Goal: Information Seeking & Learning: Learn about a topic

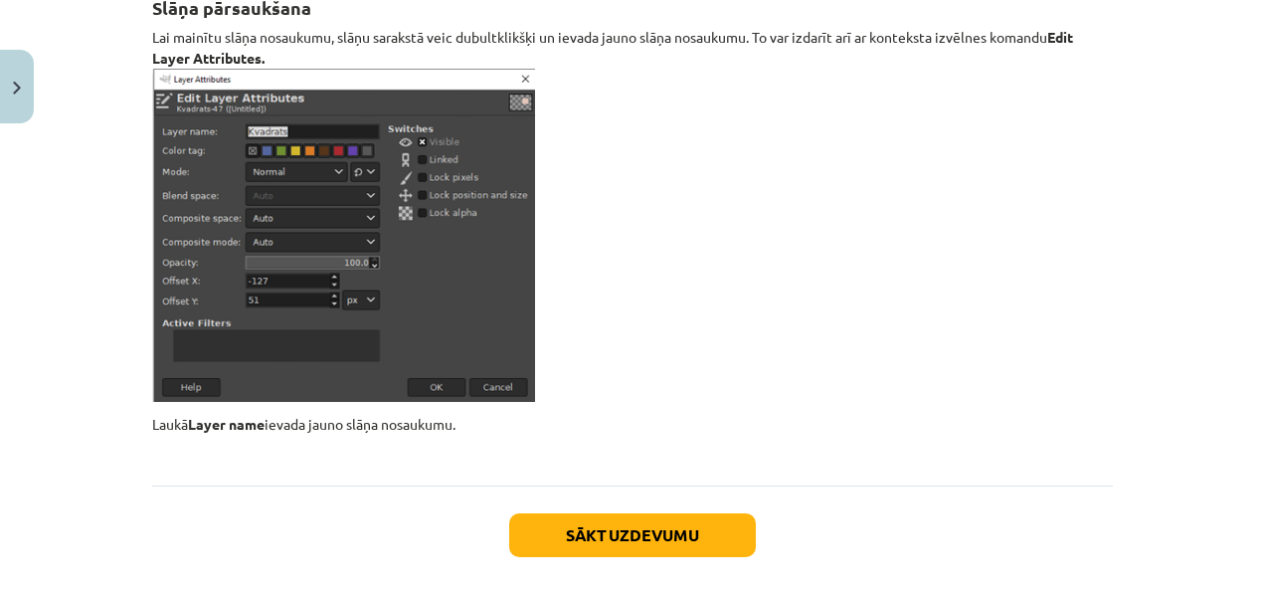
scroll to position [23347, 0]
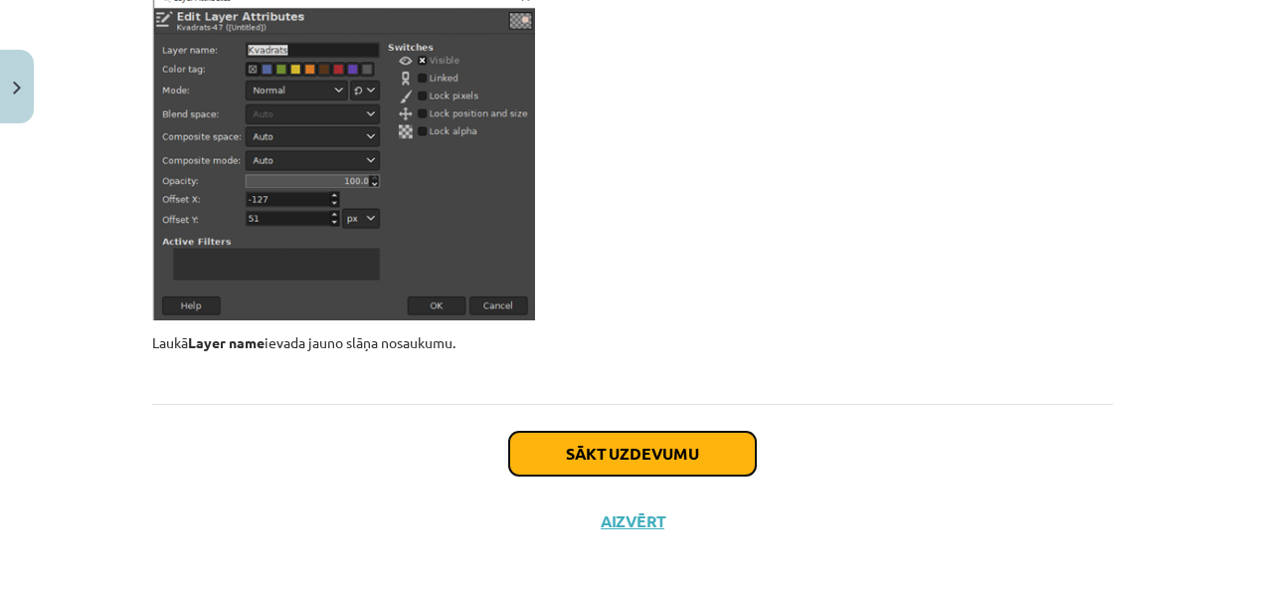
click at [658, 437] on button "Sākt uzdevumu" at bounding box center [632, 454] width 247 height 44
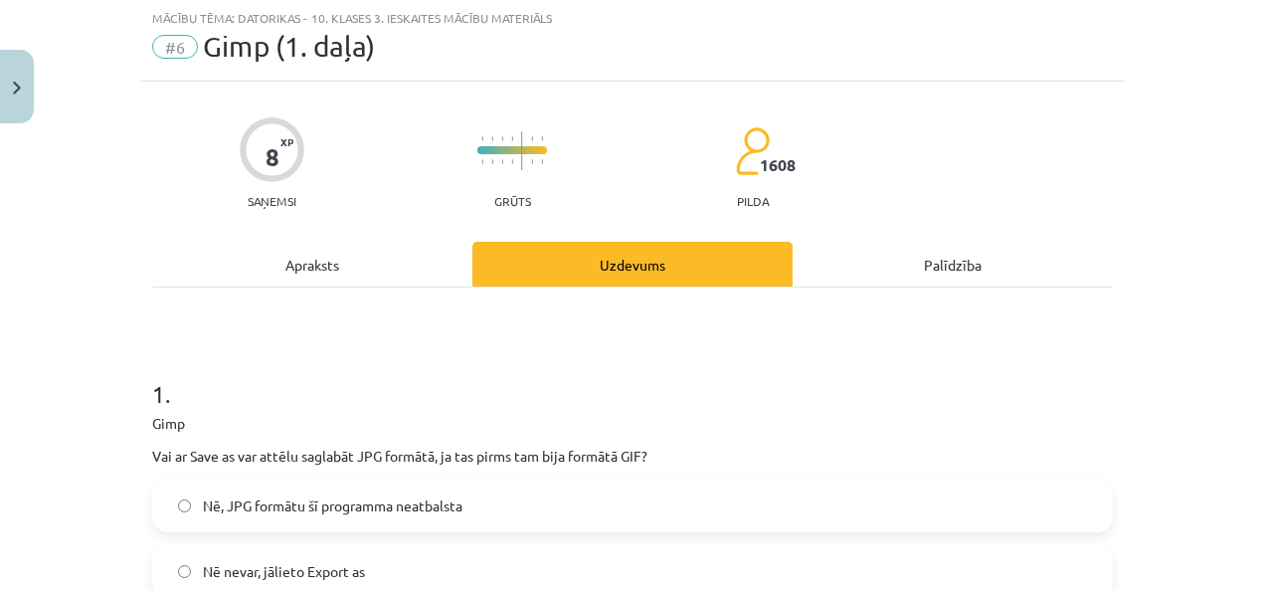
scroll to position [50, 0]
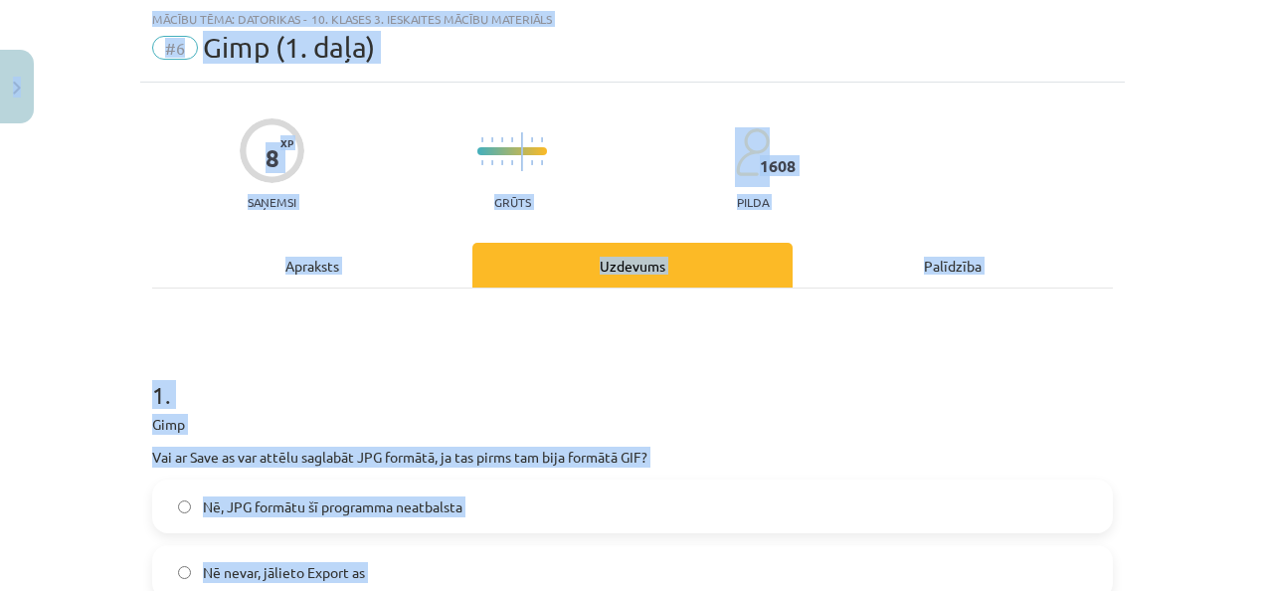
copy div "0 Dāvanas 753 mP 924 xp Dēlija Lavrova Sākums Aktuāli Kā mācīties eSKOLĀ Kontak…"
click at [382, 346] on h1 "1 ." at bounding box center [632, 377] width 960 height 62
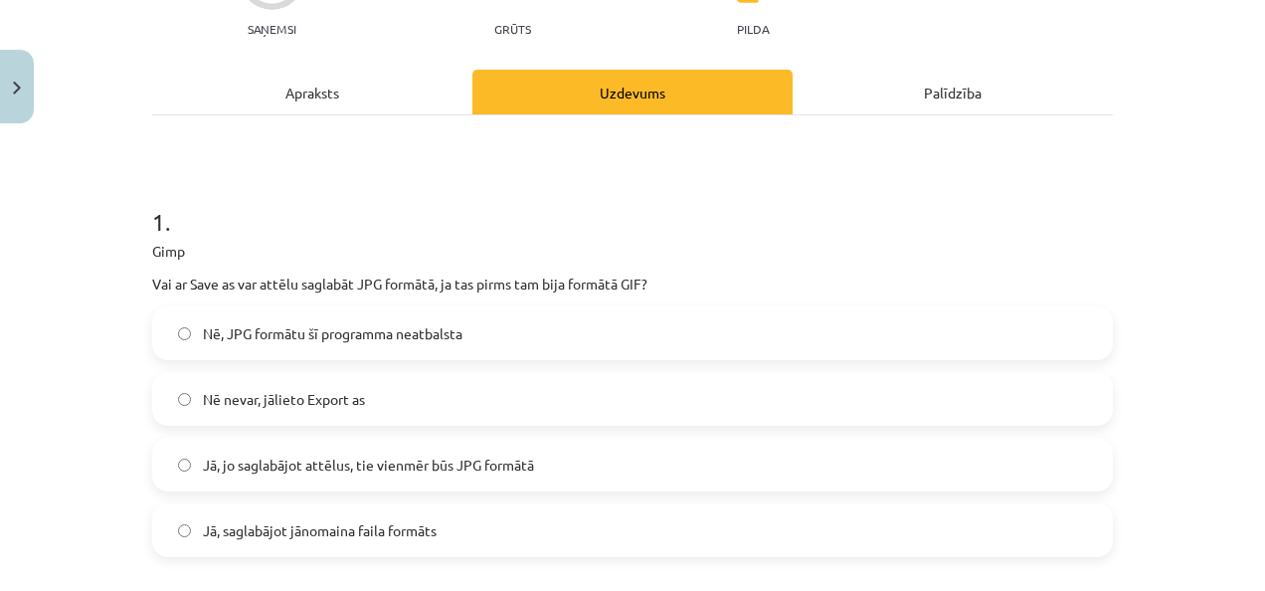
scroll to position [228, 0]
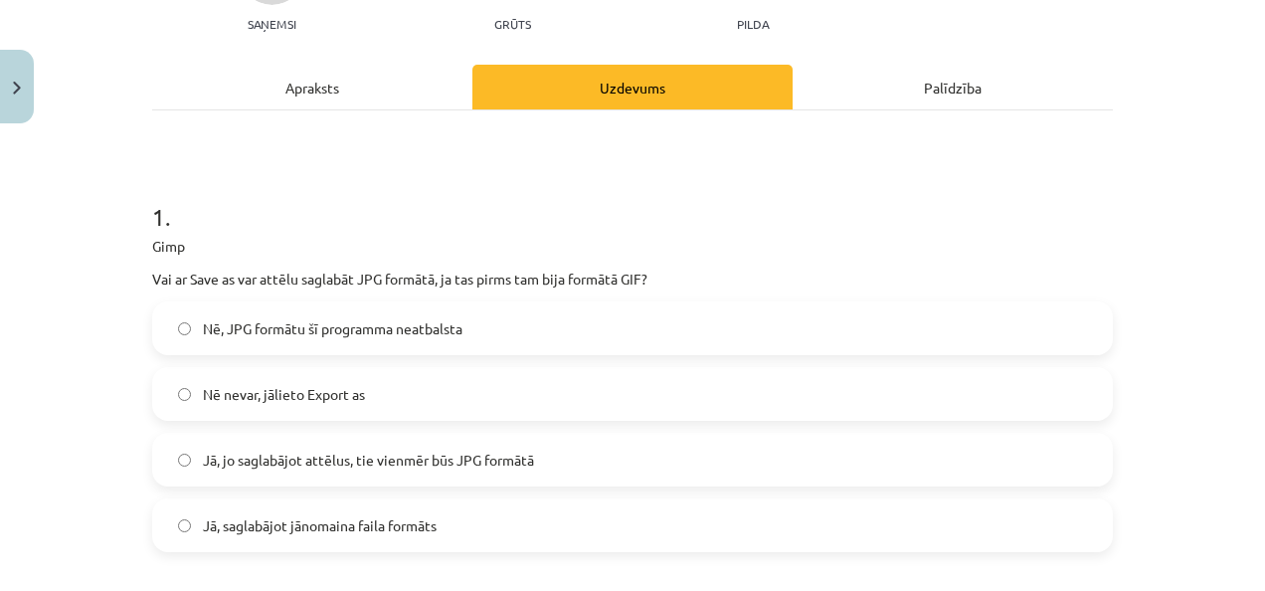
click at [374, 369] on label "Nē nevar, jālieto Export as" at bounding box center [632, 394] width 956 height 50
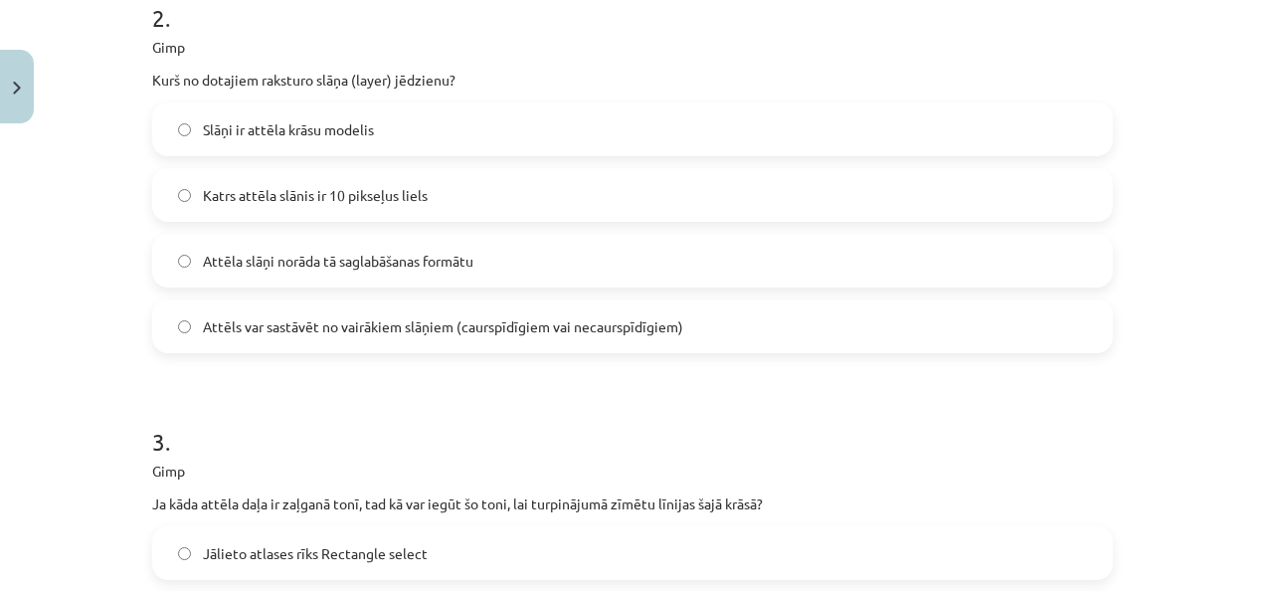
scroll to position [855, 0]
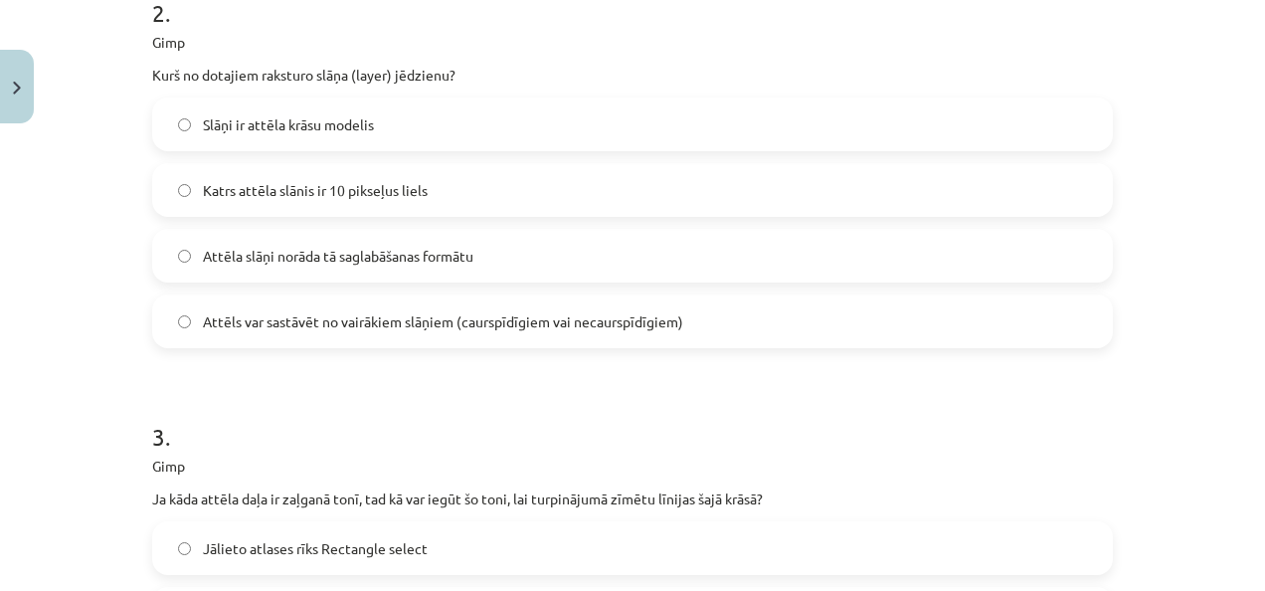
click at [407, 332] on label "Attēls var sastāvēt no vairākiem slāņiem (caurspīdīgiem vai necaurspīdīgiem)" at bounding box center [632, 321] width 956 height 50
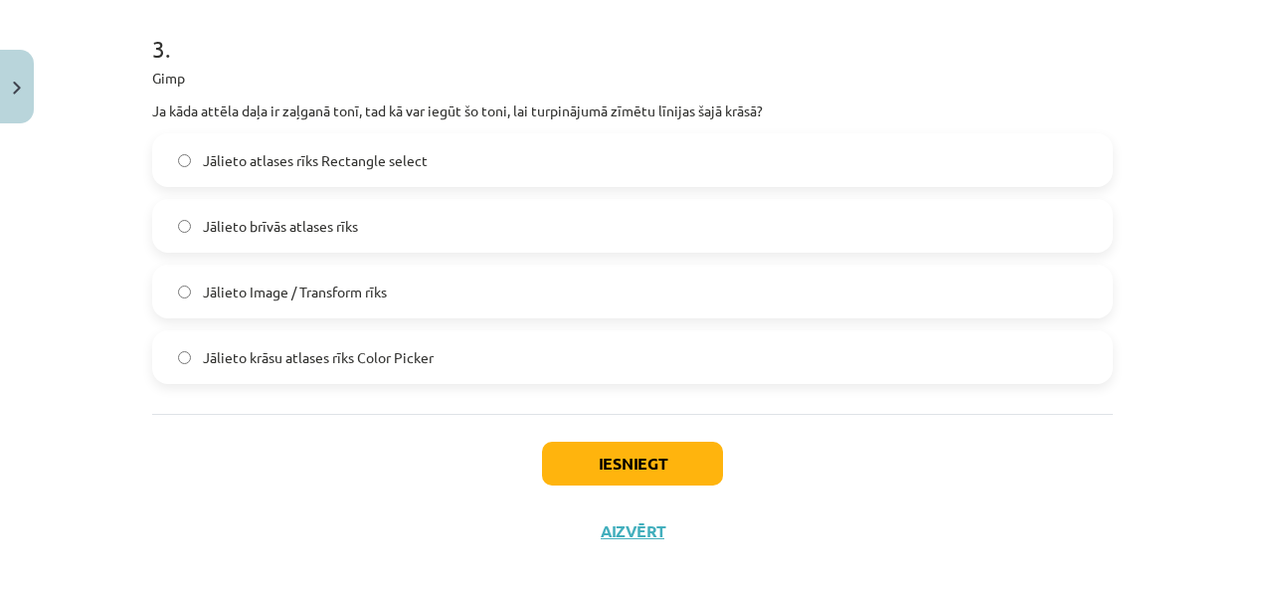
scroll to position [1244, 0]
click at [370, 219] on label "Jālieto brīvās atlases rīks" at bounding box center [632, 225] width 956 height 50
click at [579, 461] on button "Iesniegt" at bounding box center [632, 462] width 181 height 44
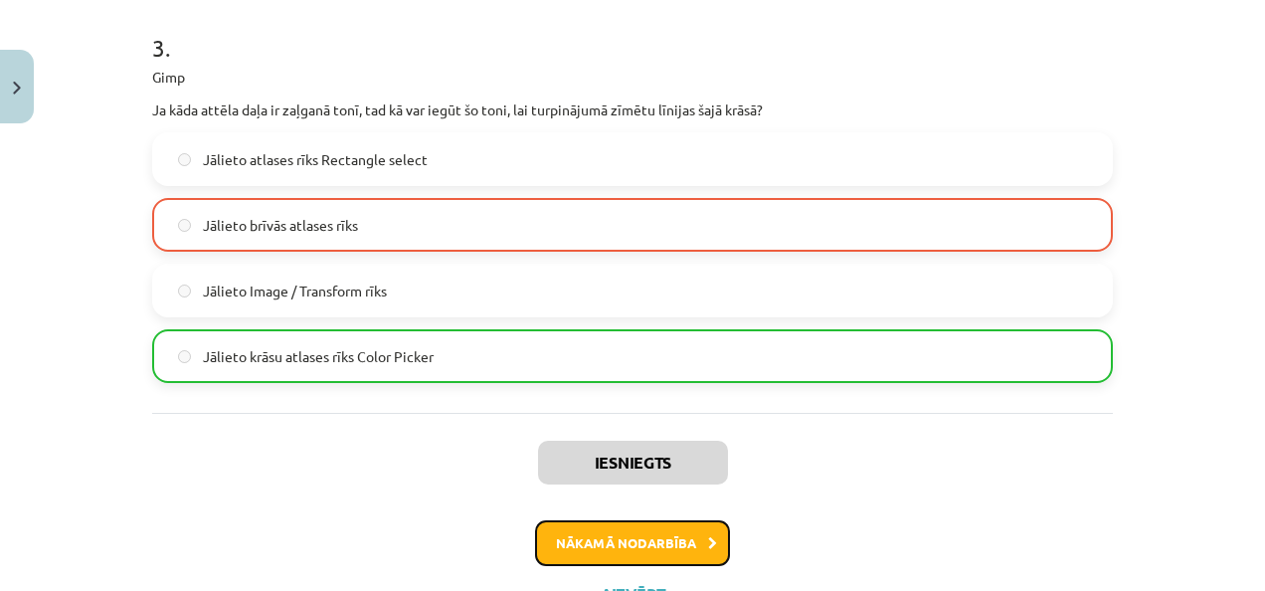
click at [615, 542] on button "Nākamā nodarbība" at bounding box center [632, 543] width 195 height 46
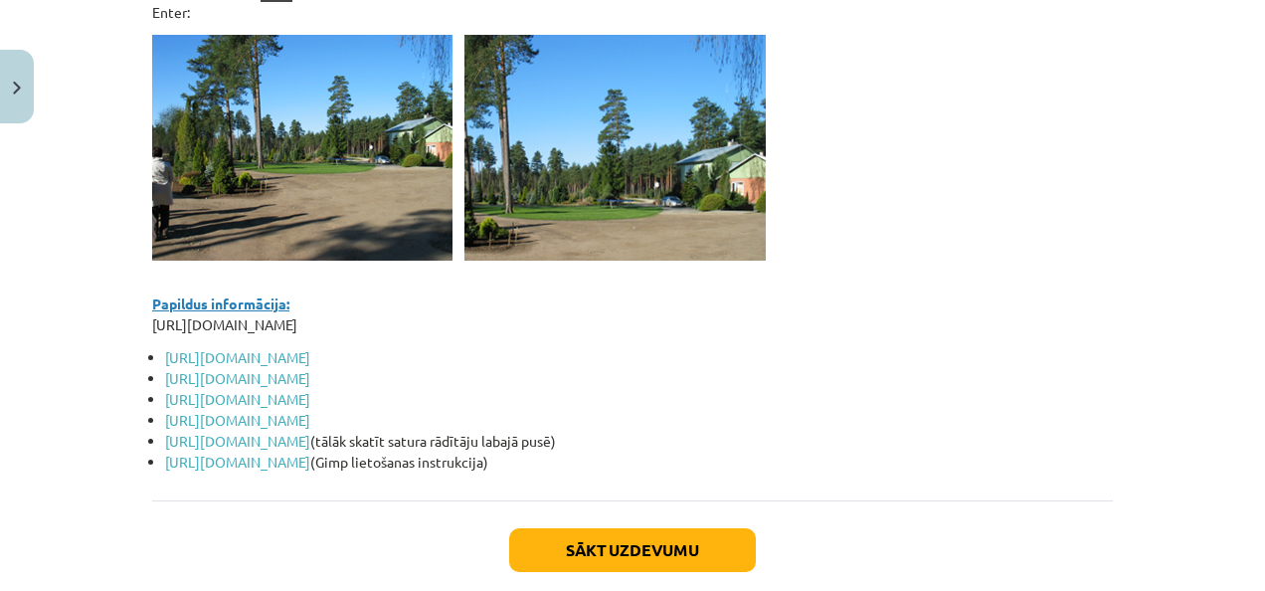
scroll to position [17392, 0]
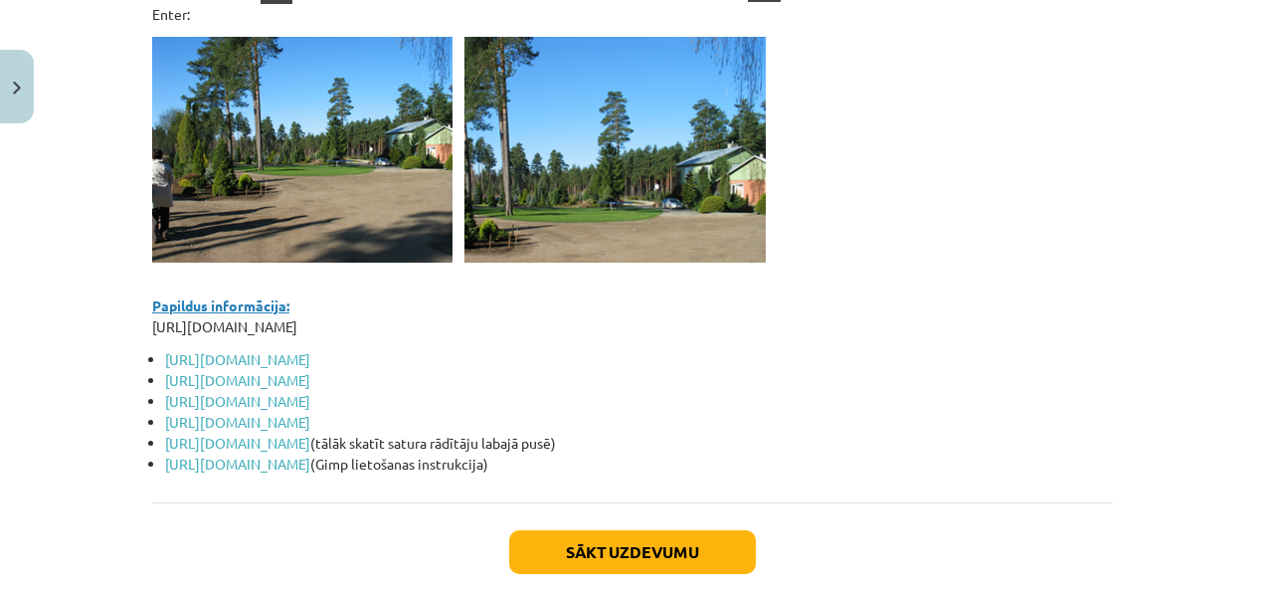
click at [346, 370] on li "https://www.uzdevumi.lv/p/informatika/11-klase/gimp-darba-vide-6580" at bounding box center [639, 359] width 948 height 21
click at [310, 368] on link "https://www.uzdevumi.lv/p/informatika/11-klase/gimp-darba-vide-6580" at bounding box center [237, 359] width 145 height 18
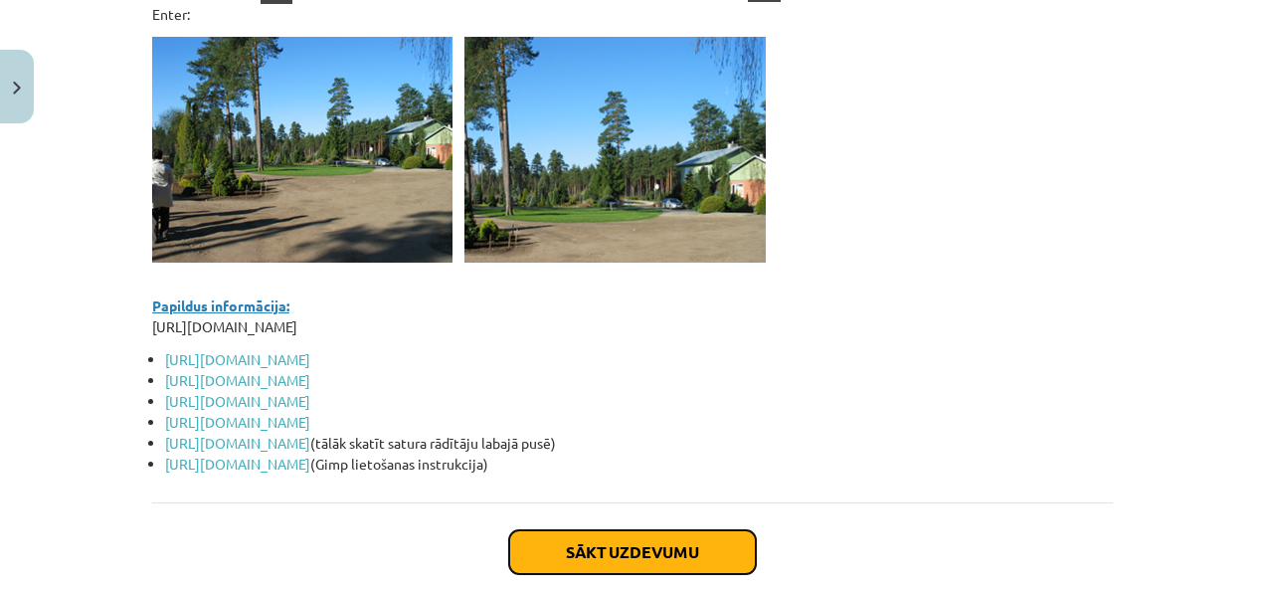
click at [581, 570] on button "Sākt uzdevumu" at bounding box center [632, 552] width 247 height 44
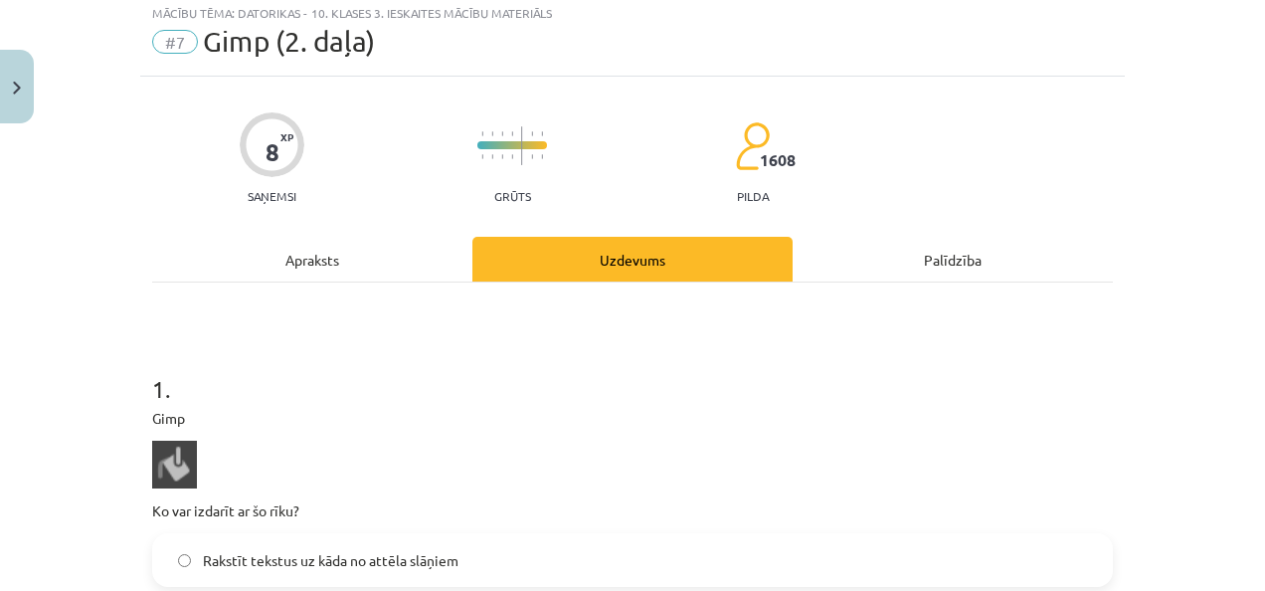
scroll to position [50, 0]
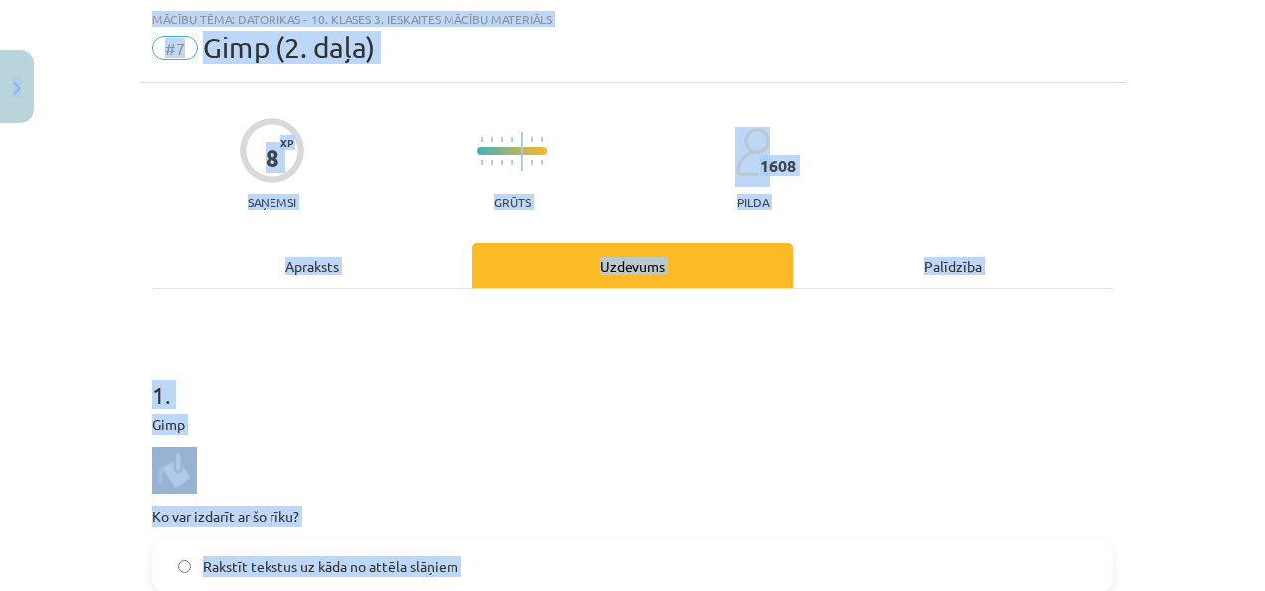
copy div "0 Dāvanas 753 mP 924 xp Dēlija Lavrova Sākums Aktuāli Kā mācīties eSKOLĀ Kontak…"
click at [362, 439] on div "Gimp Ko var izdarīt ar šo rīku?" at bounding box center [632, 470] width 960 height 113
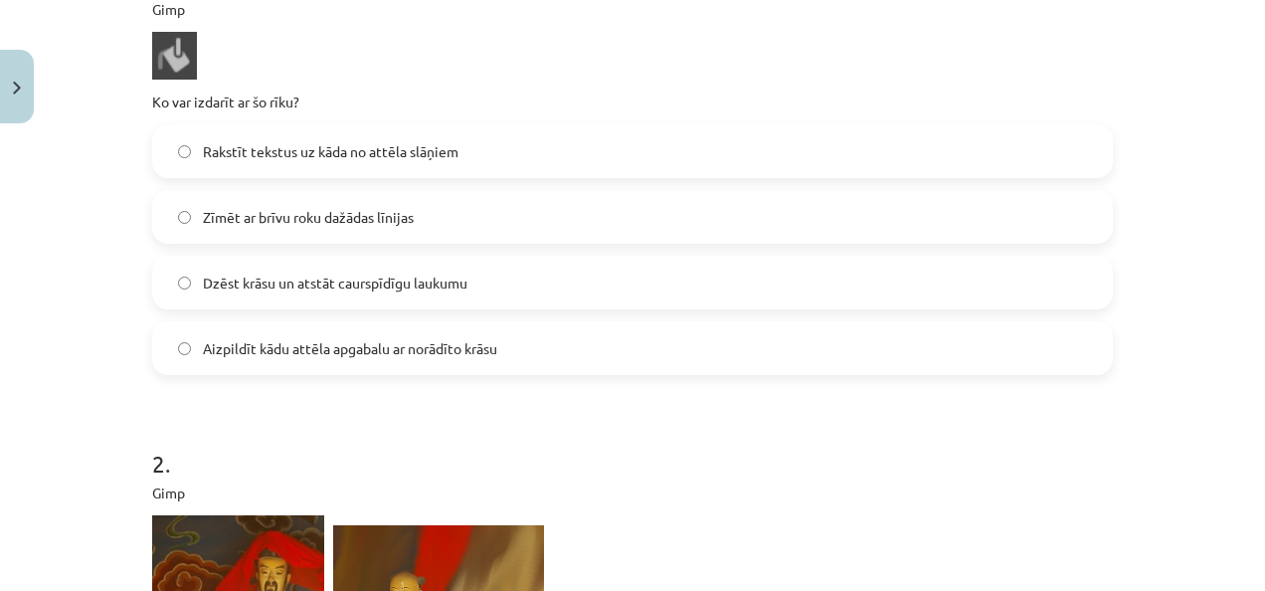
scroll to position [465, 0]
click at [350, 344] on span "Aizpildīt kādu attēla apgabalu ar norādīto krāsu" at bounding box center [350, 347] width 294 height 21
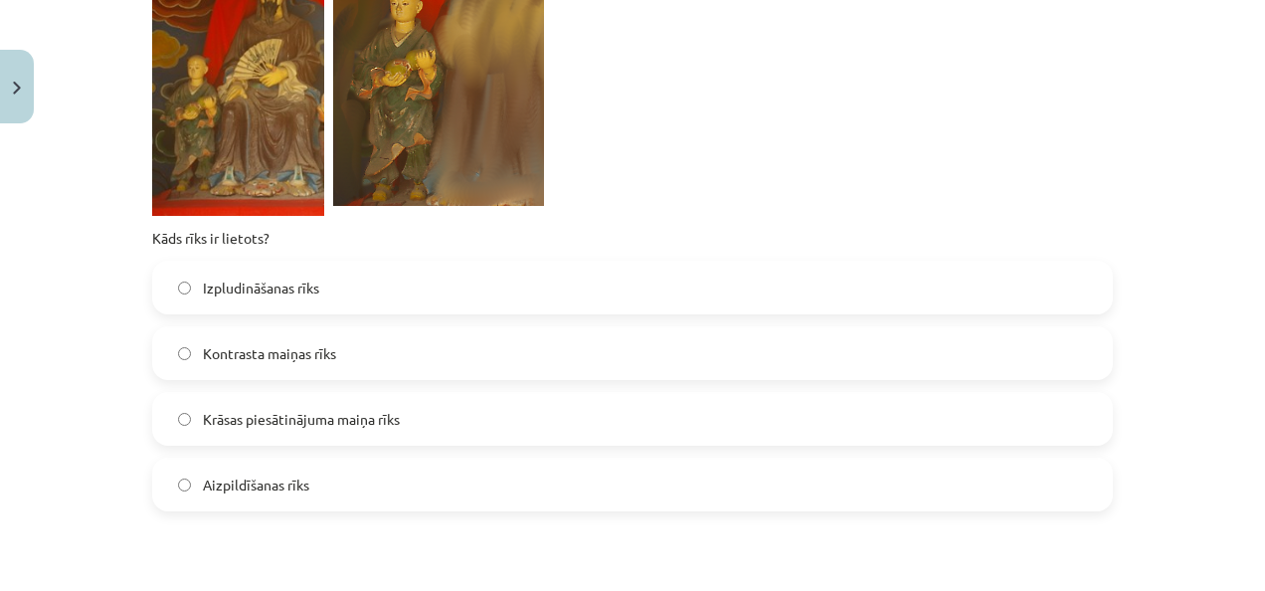
scroll to position [1053, 0]
click at [374, 298] on label "Izpludināšanas rīks" at bounding box center [632, 287] width 956 height 50
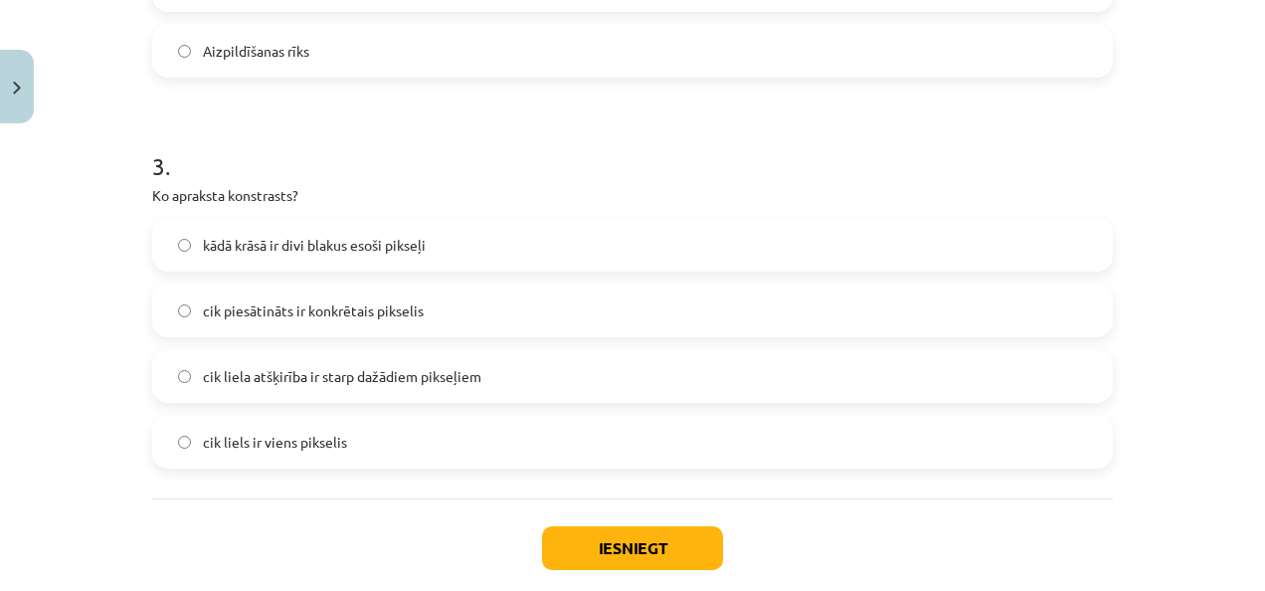
scroll to position [1594, 0]
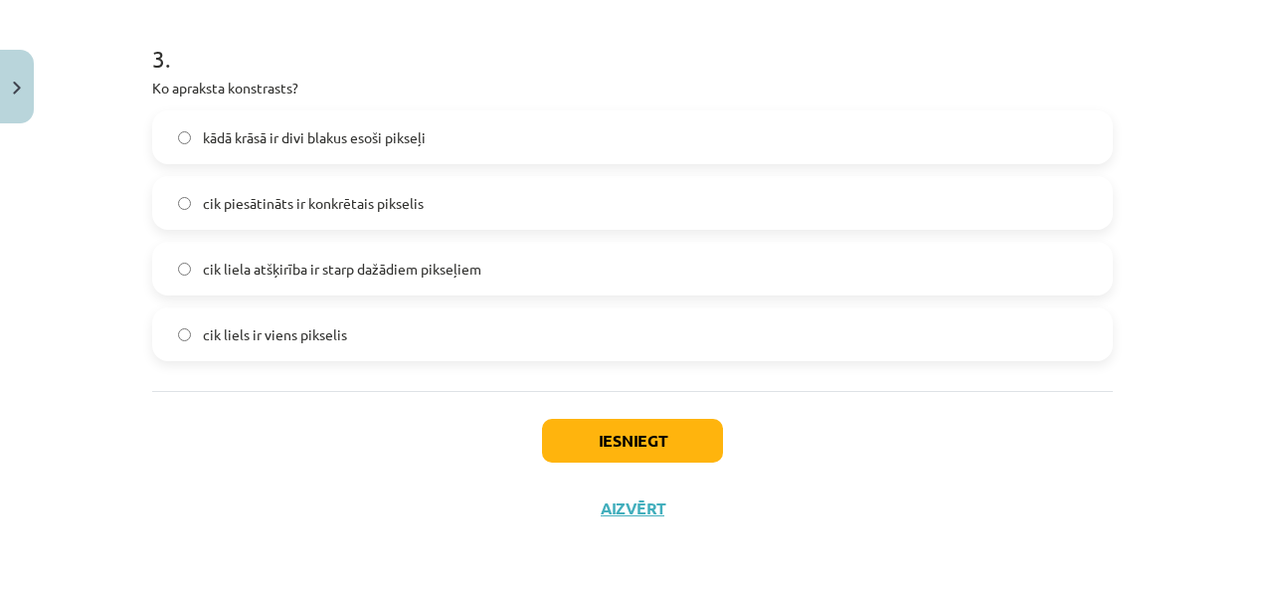
click at [348, 262] on span "cik liela atšķirība ir starp dažādiem pikseļiem" at bounding box center [342, 269] width 278 height 21
click at [556, 437] on button "Iesniegt" at bounding box center [632, 441] width 181 height 44
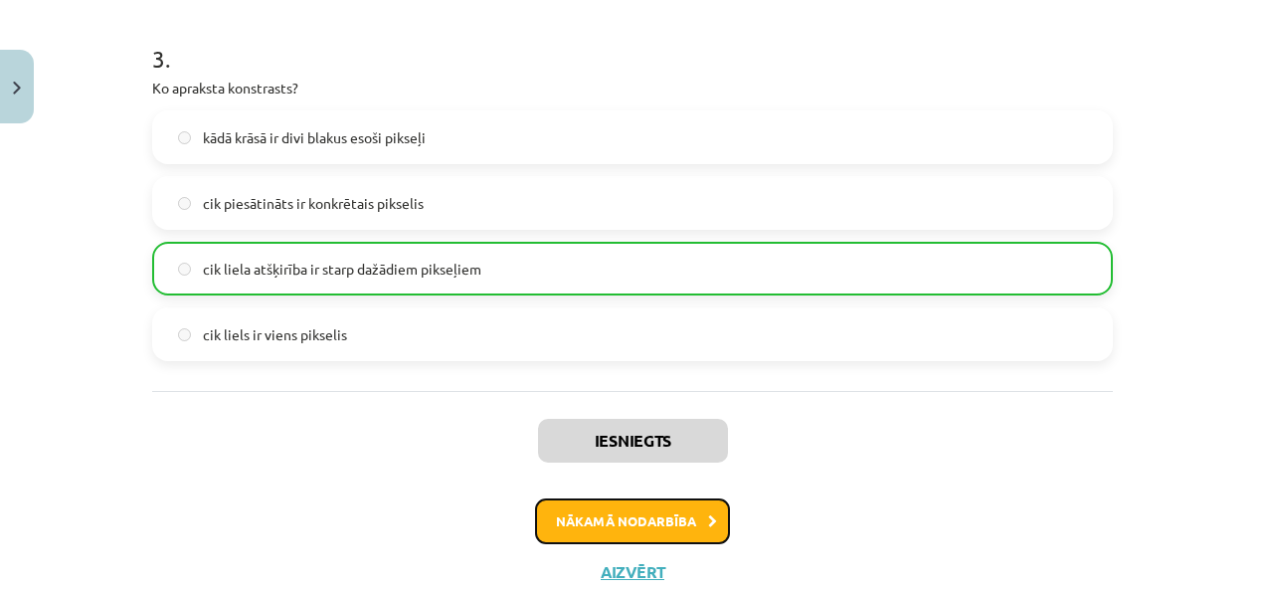
click at [600, 517] on button "Nākamā nodarbība" at bounding box center [632, 521] width 195 height 46
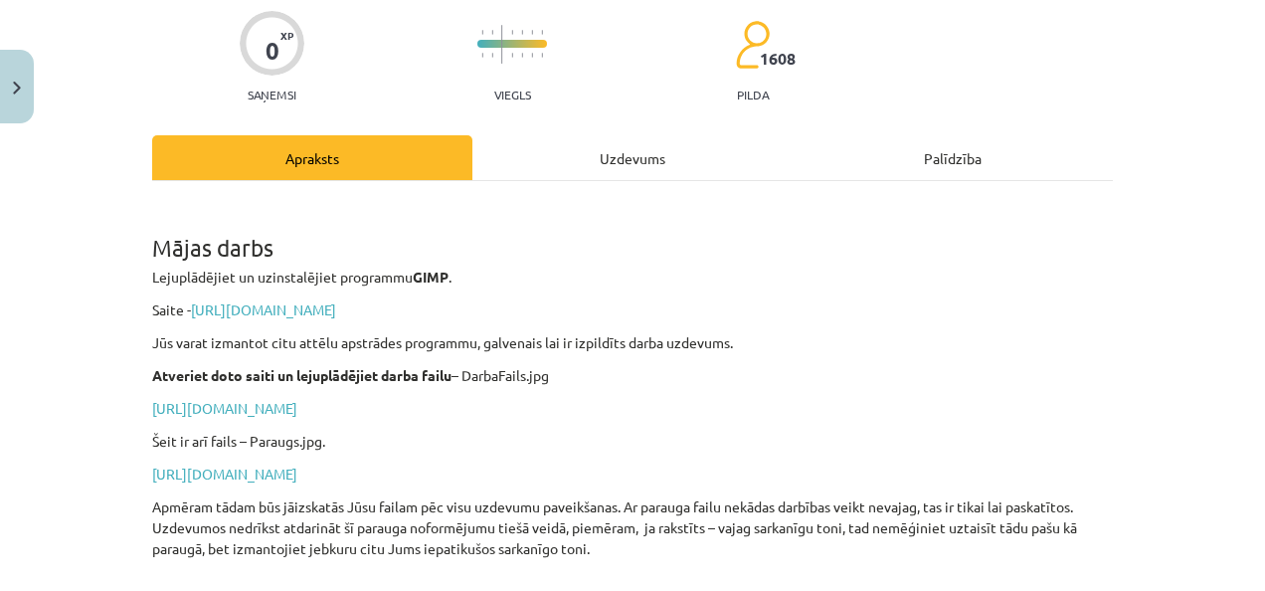
scroll to position [224, 0]
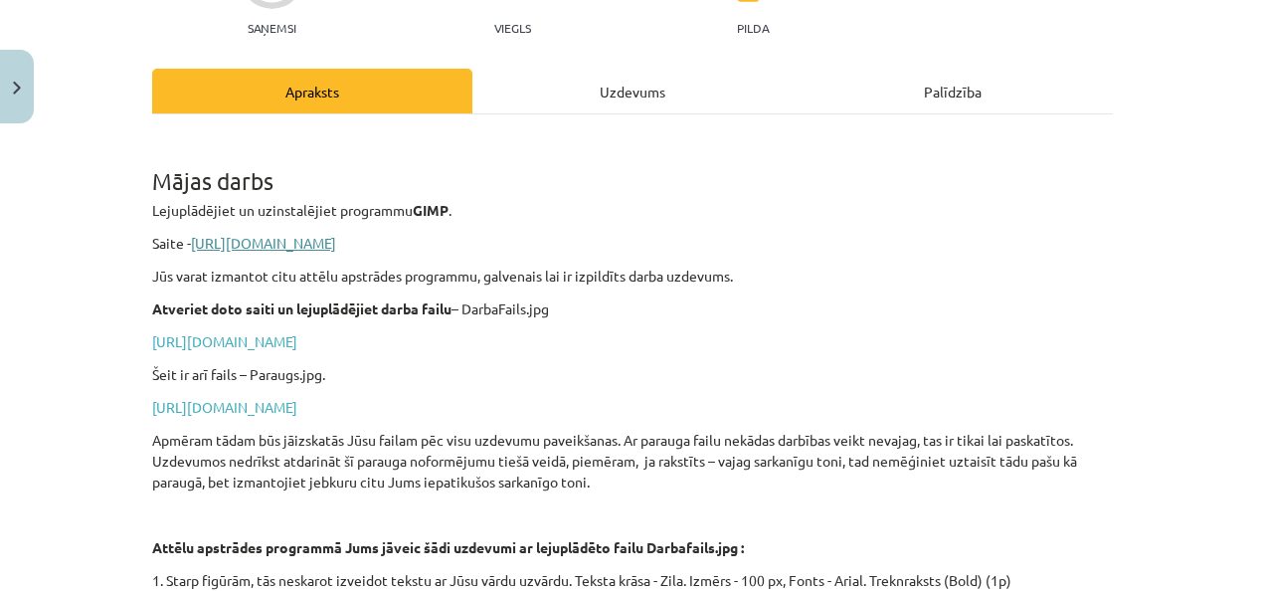
click at [336, 246] on link "https://www.gimp.org/downloads/" at bounding box center [263, 243] width 145 height 18
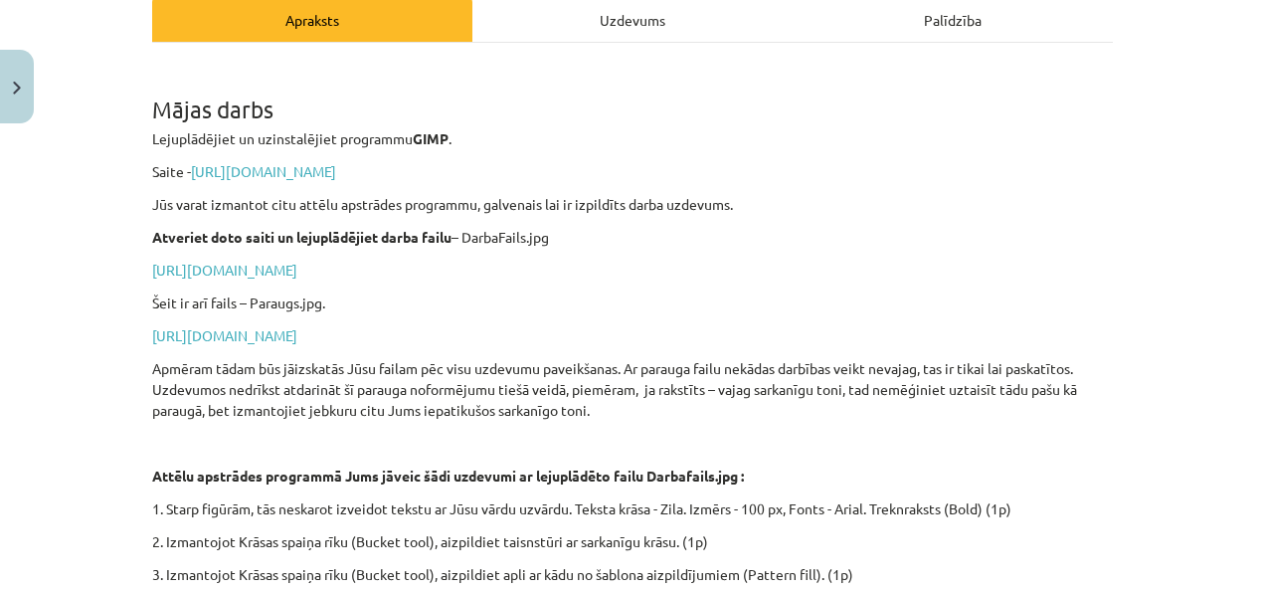
scroll to position [309, 0]
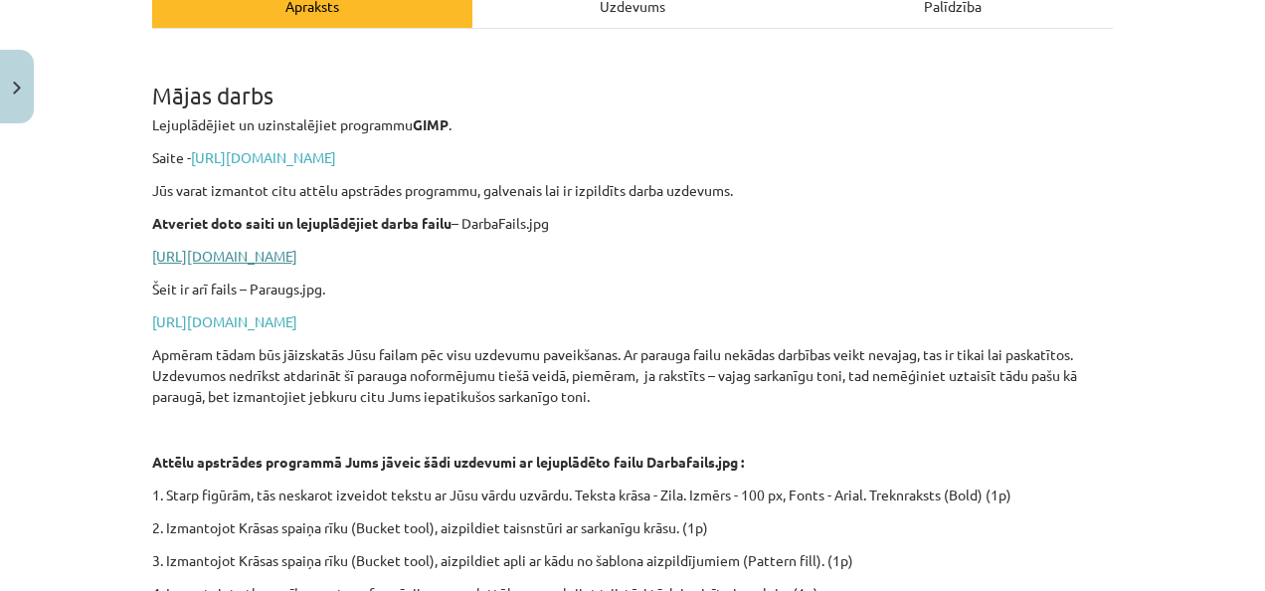
click at [297, 257] on link "https://drive.google.com/file/d/1-e3ZFwtKsam9WeRTFRWzJXElMnO8tnfS/view?usp=shar…" at bounding box center [224, 256] width 145 height 18
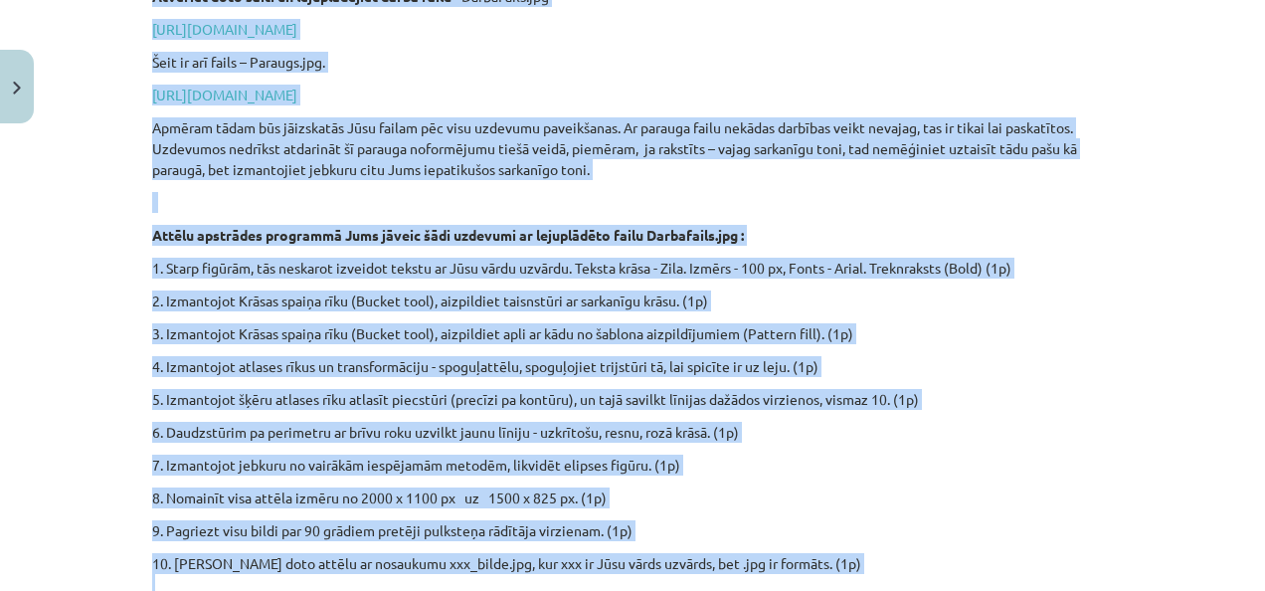
scroll to position [554, 0]
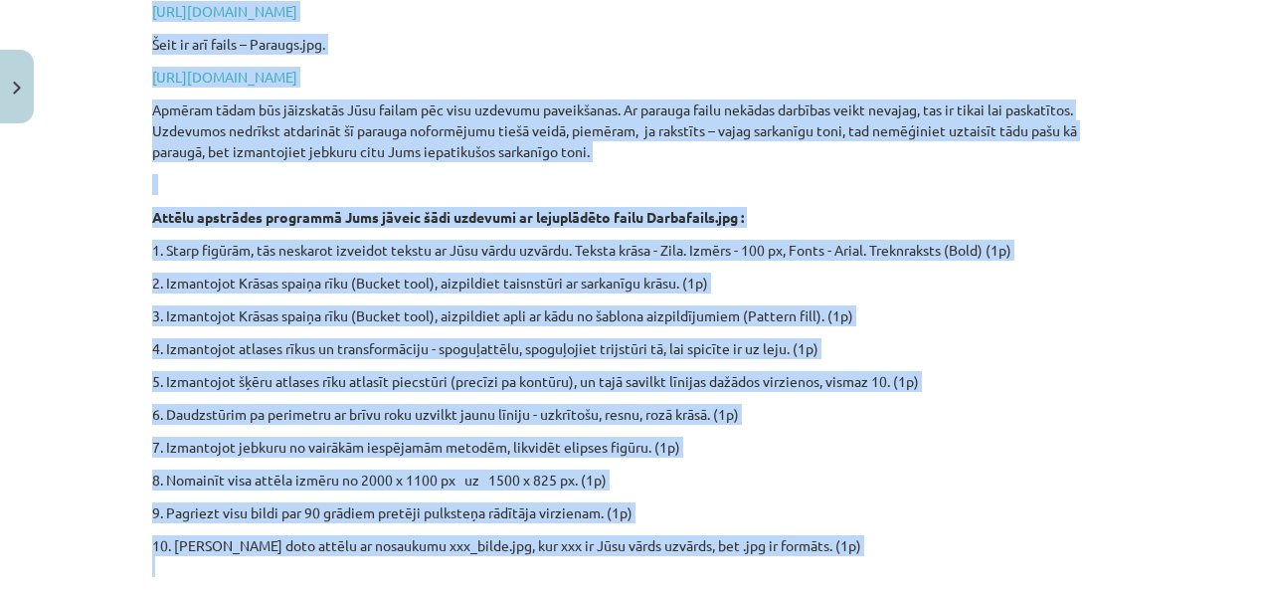
drag, startPoint x: 125, startPoint y: 259, endPoint x: 902, endPoint y: 560, distance: 832.9
click at [902, 560] on div "Mācību tēma: Datorikas - 10. klases 3. ieskaites mācību materiāls #8 Mājas darb…" at bounding box center [632, 295] width 1265 height 591
copy div "Mājas darbs Lejuplādējiet un uzinstalējiet programmu GIMP . Saite - https://www…"
click at [809, 89] on div "Mājas darbs Lejuplādējiet un uzinstalējiet programmu GIMP . Saite - https://www…" at bounding box center [632, 189] width 960 height 775
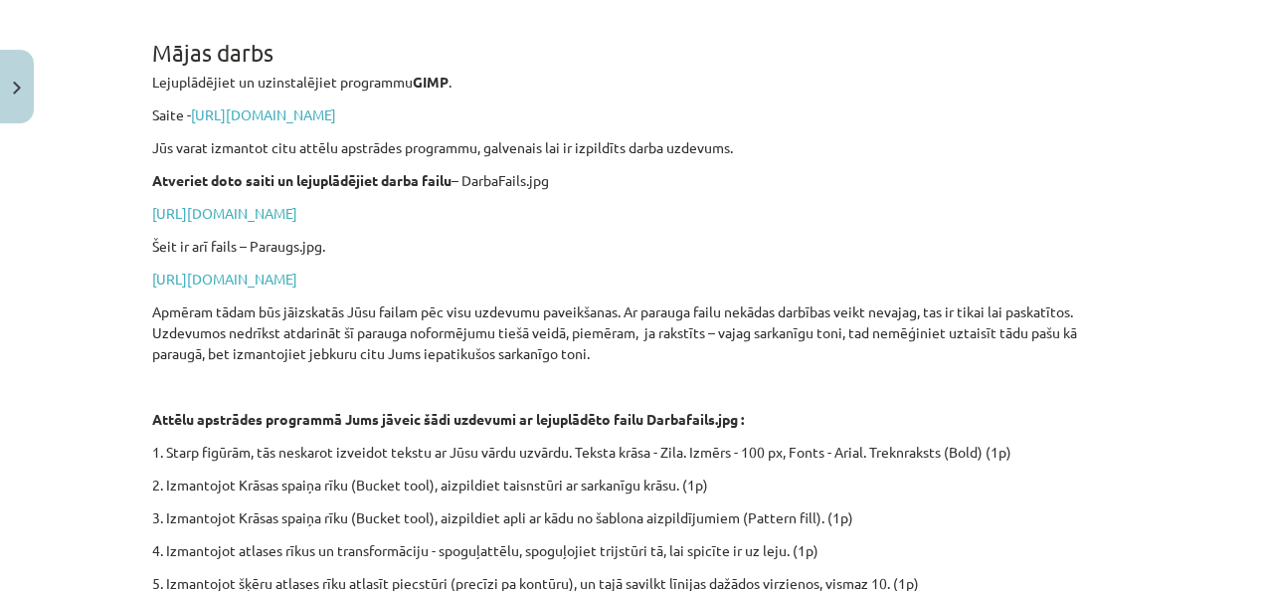
scroll to position [343, 0]
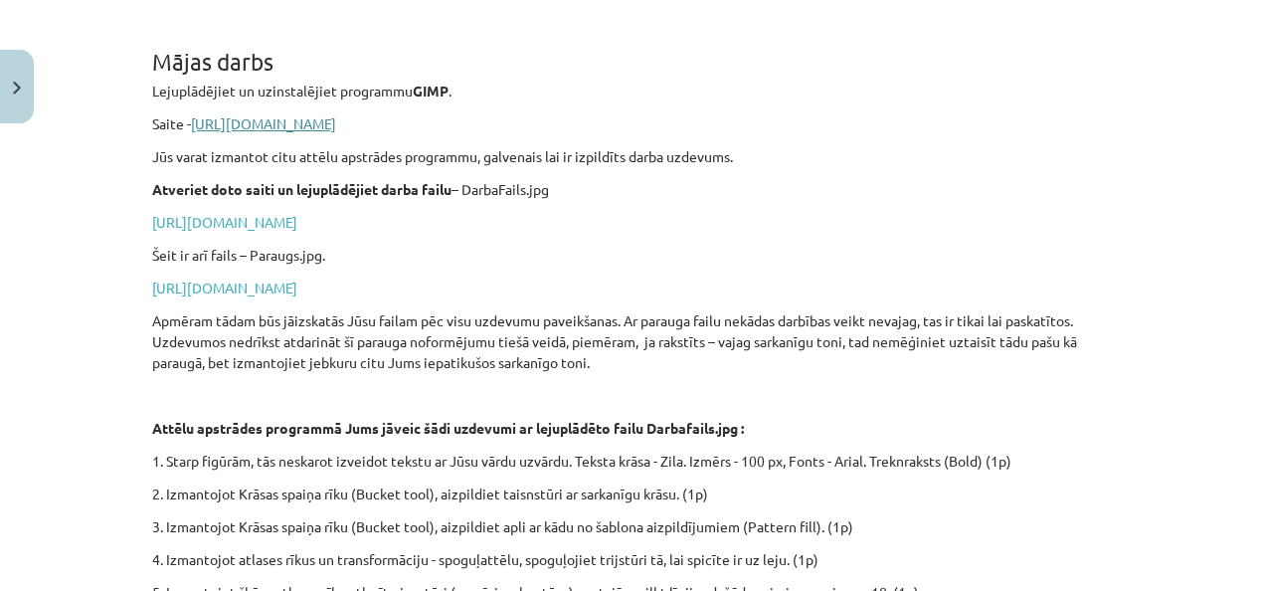
click at [320, 127] on link "https://www.gimp.org/downloads/" at bounding box center [263, 123] width 145 height 18
click at [297, 225] on link "https://drive.google.com/file/d/1-e3ZFwtKsam9WeRTFRWzJXElMnO8tnfS/view?usp=shar…" at bounding box center [224, 222] width 145 height 18
click at [297, 284] on link "https://drive.google.com/file/d/1tC7VuhplGfdY5VcI2eNKGUXRdEQ7OY1S/view?usp=shar…" at bounding box center [224, 287] width 145 height 18
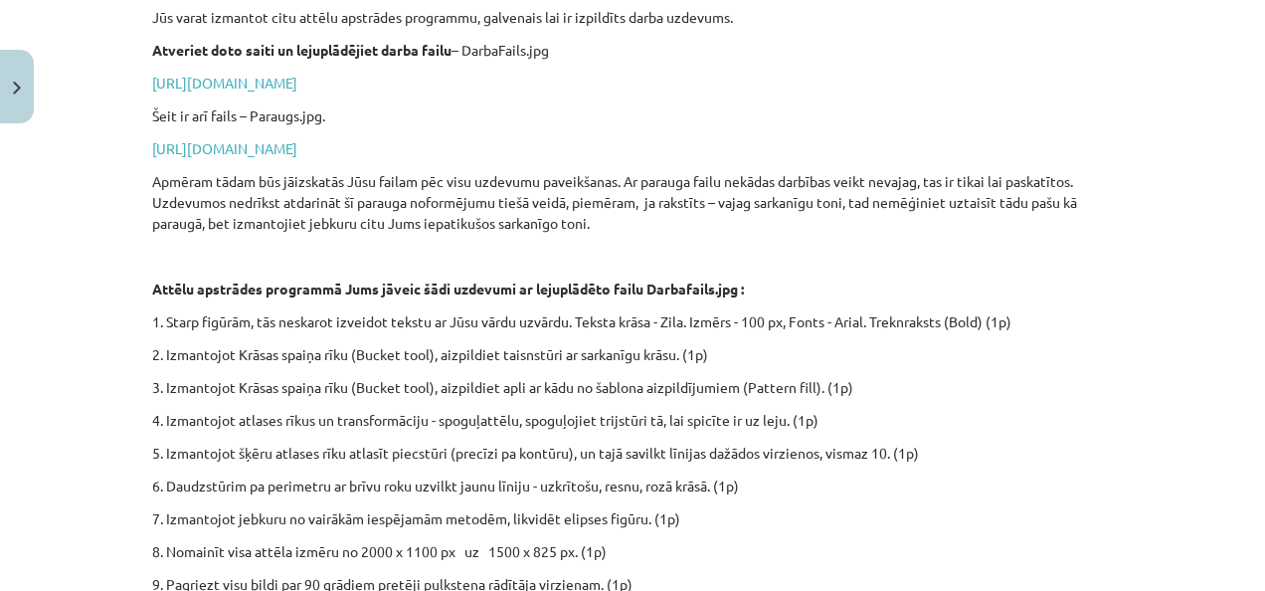
scroll to position [770, 0]
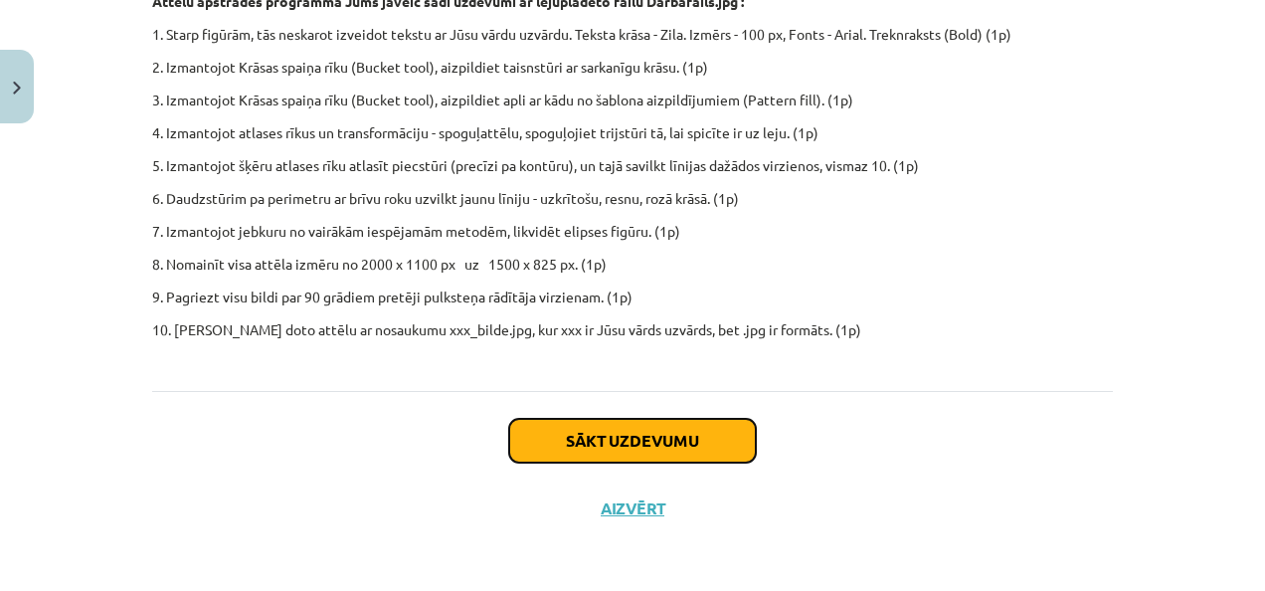
click at [622, 449] on button "Sākt uzdevumu" at bounding box center [632, 441] width 247 height 44
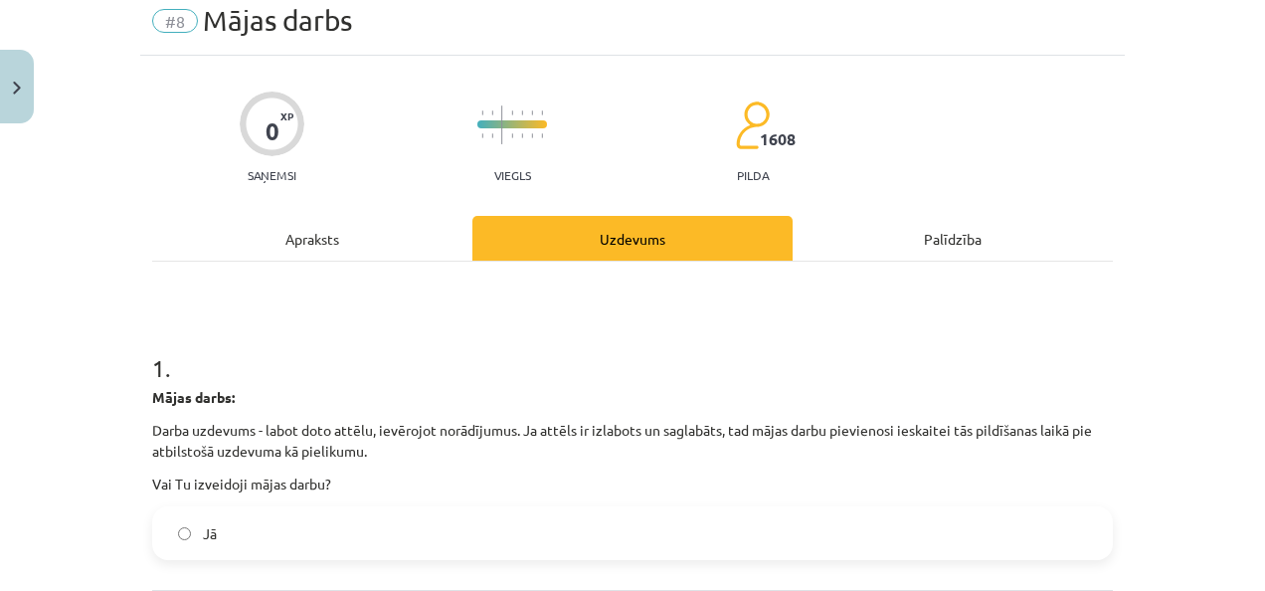
scroll to position [76, 0]
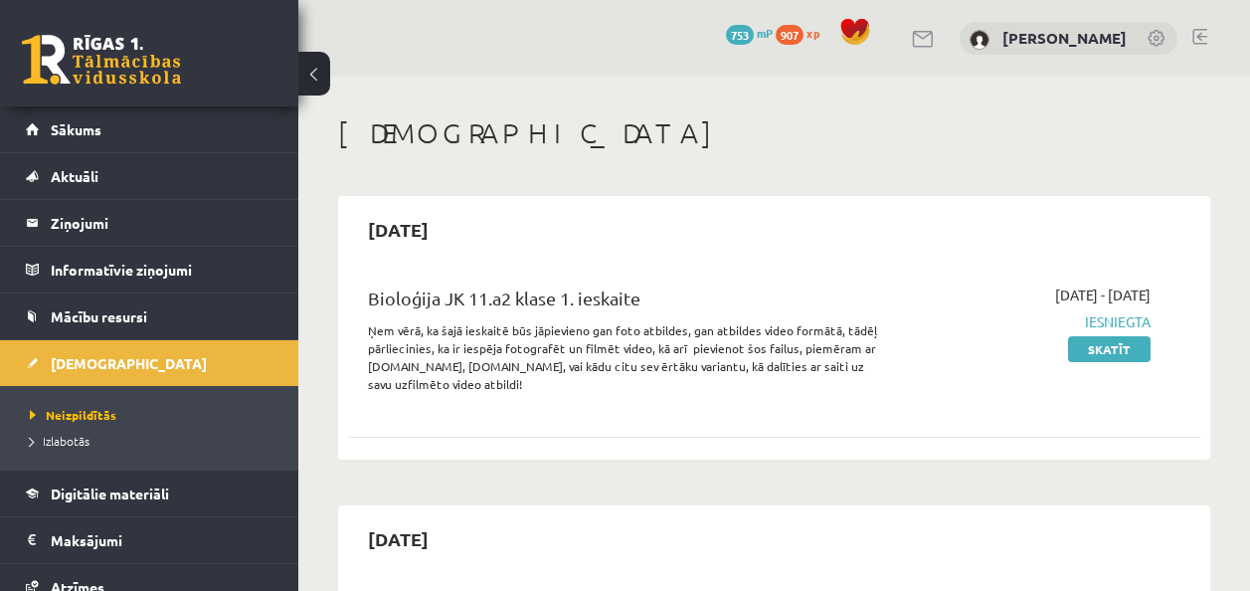
scroll to position [650, 0]
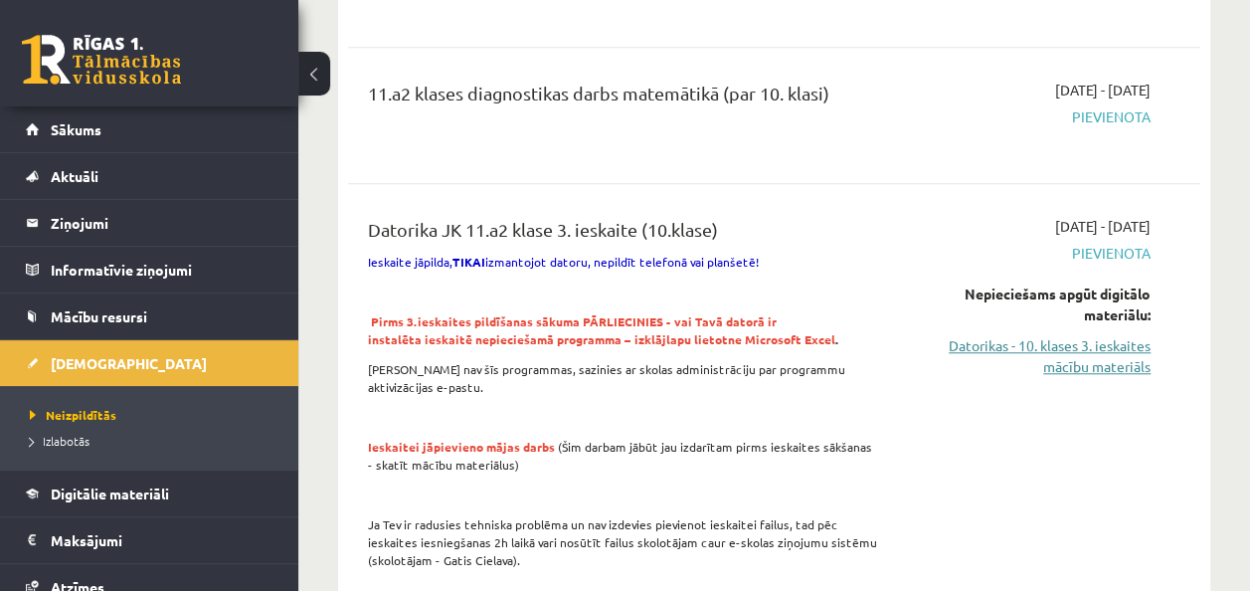
click at [1006, 353] on link "Datorikas - 10. klases 3. ieskaites mācību materiāls" at bounding box center [1030, 356] width 241 height 42
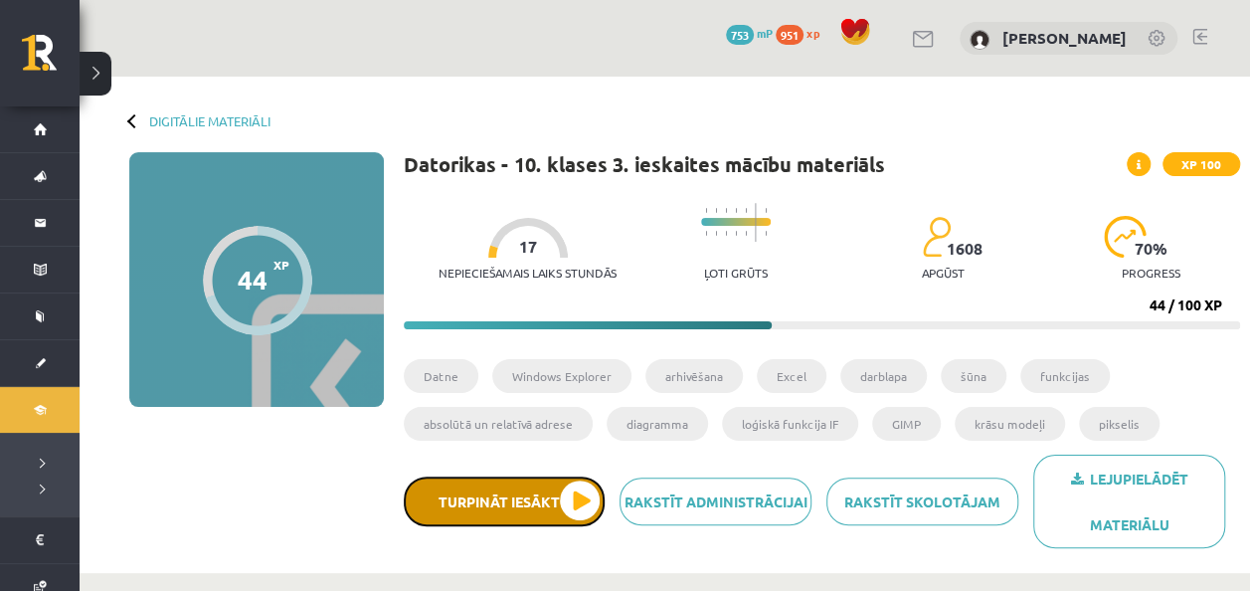
click at [560, 500] on button "Turpināt iesākto" at bounding box center [504, 501] width 201 height 50
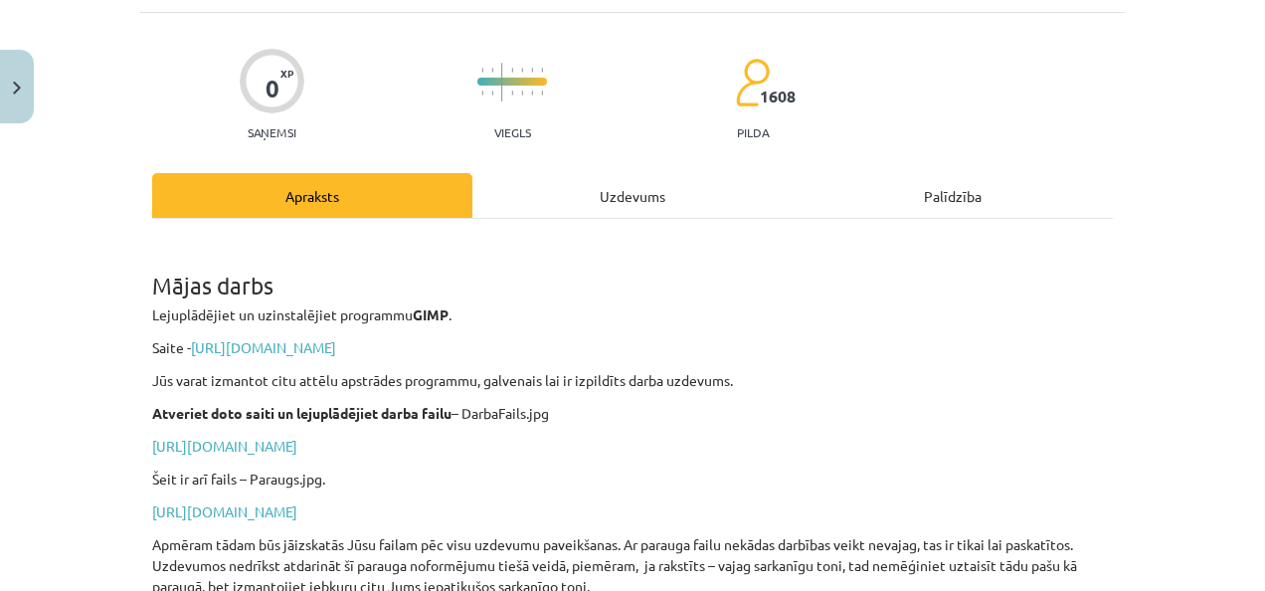
scroll to position [244, 0]
